Goal: Book appointment/travel/reservation

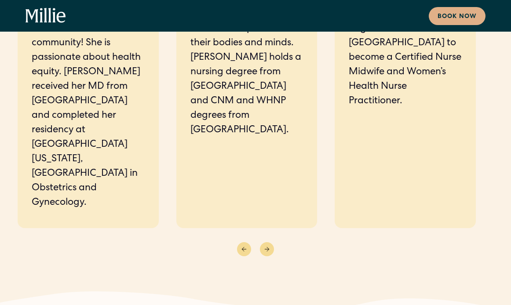
scroll to position [3024, 0]
click at [268, 242] on button "Next slide" at bounding box center [267, 249] width 14 height 14
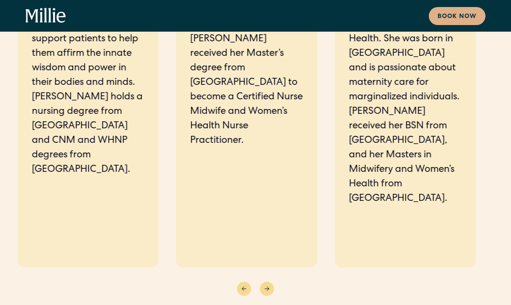
scroll to position [3008, 0]
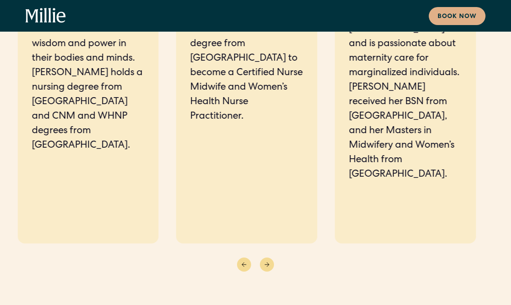
click at [267, 258] on button "Next slide" at bounding box center [267, 265] width 14 height 14
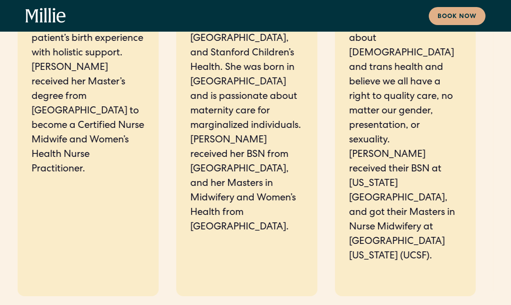
scroll to position [2956, 0]
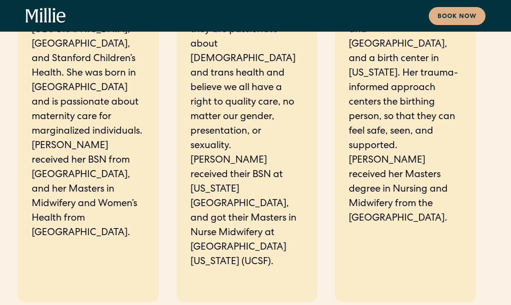
scroll to position [2955, 0]
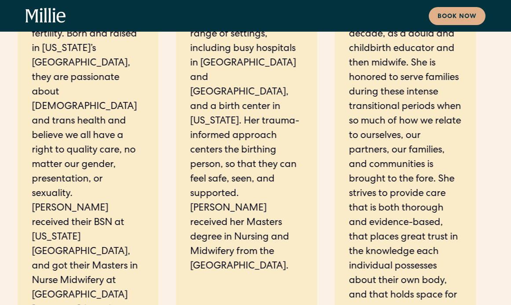
scroll to position [2904, 0]
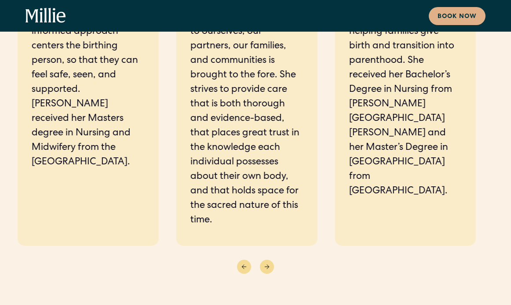
scroll to position [3008, 0]
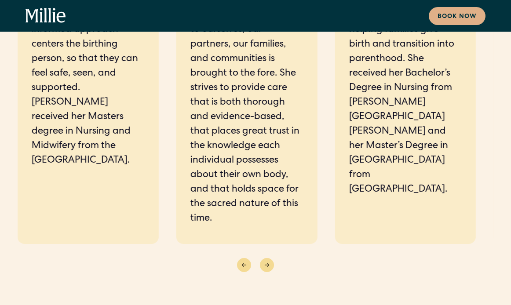
click at [263, 258] on button "Next slide" at bounding box center [267, 265] width 14 height 14
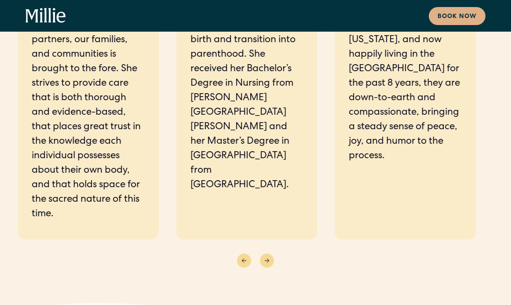
scroll to position [3036, 0]
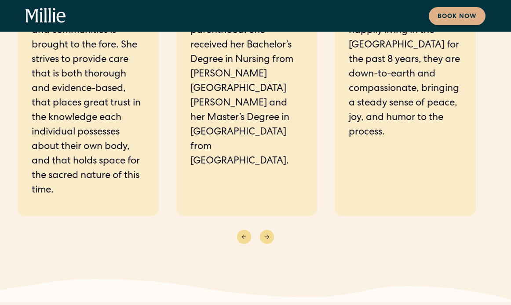
click at [267, 230] on button "Next slide" at bounding box center [267, 237] width 14 height 14
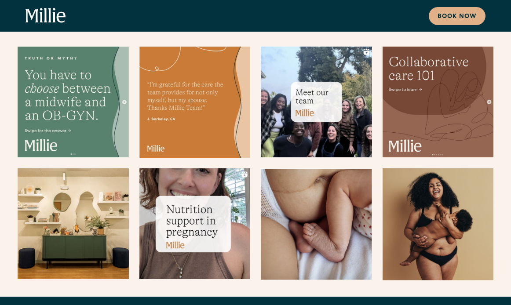
scroll to position [5373, 0]
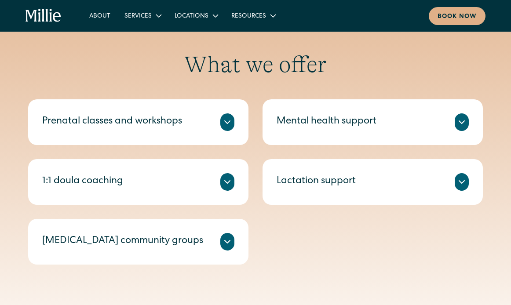
scroll to position [308, 0]
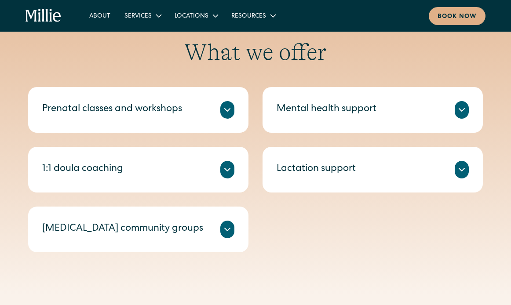
click at [461, 110] on icon at bounding box center [462, 110] width 11 height 11
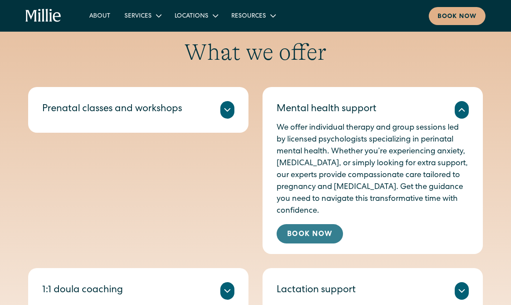
click at [302, 230] on link "Book Now" at bounding box center [310, 233] width 66 height 19
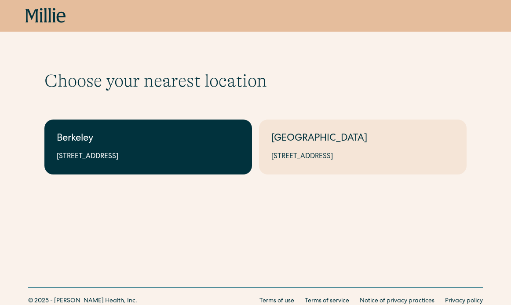
click at [103, 147] on link "Berkeley 2999 Regent St, Suite 524, Berkeley, CA 94705" at bounding box center [148, 147] width 208 height 55
